Goal: Task Accomplishment & Management: Use online tool/utility

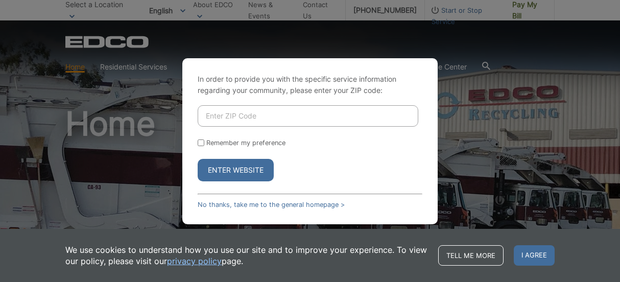
click at [298, 114] on input "Enter ZIP Code" at bounding box center [307, 115] width 220 height 21
type input "91977"
click at [201, 141] on input "Remember my preference" at bounding box center [200, 142] width 7 height 7
checkbox input "true"
click at [225, 165] on button "Enter Website" at bounding box center [235, 170] width 76 height 22
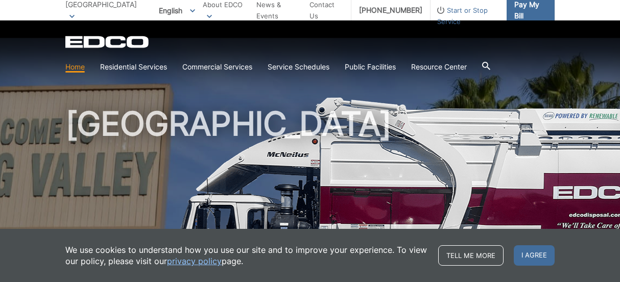
click at [519, 7] on span "Pay My Bill" at bounding box center [530, 10] width 32 height 22
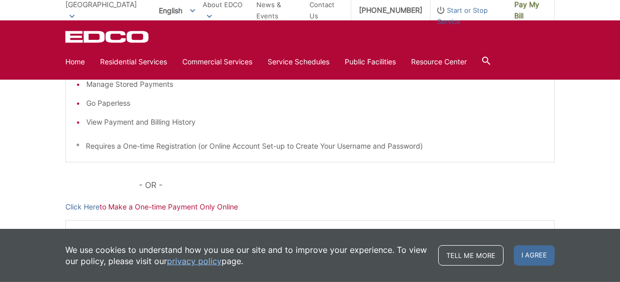
scroll to position [265, 0]
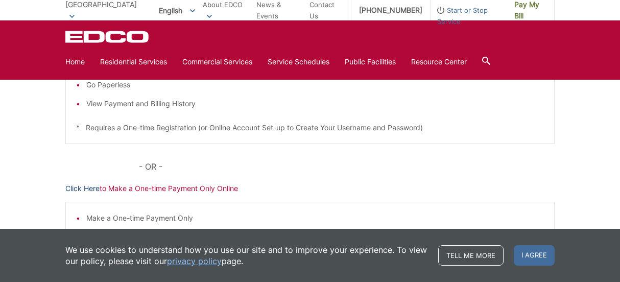
click at [86, 186] on link "Click Here" at bounding box center [82, 188] width 34 height 11
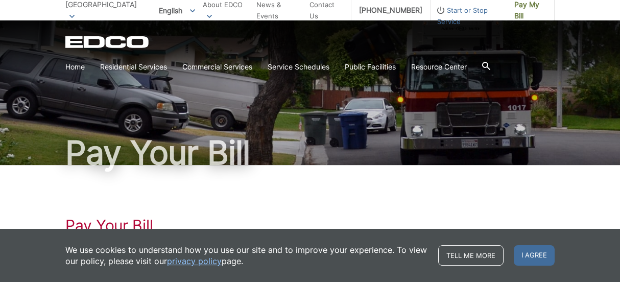
scroll to position [0, 0]
